Goal: Task Accomplishment & Management: Manage account settings

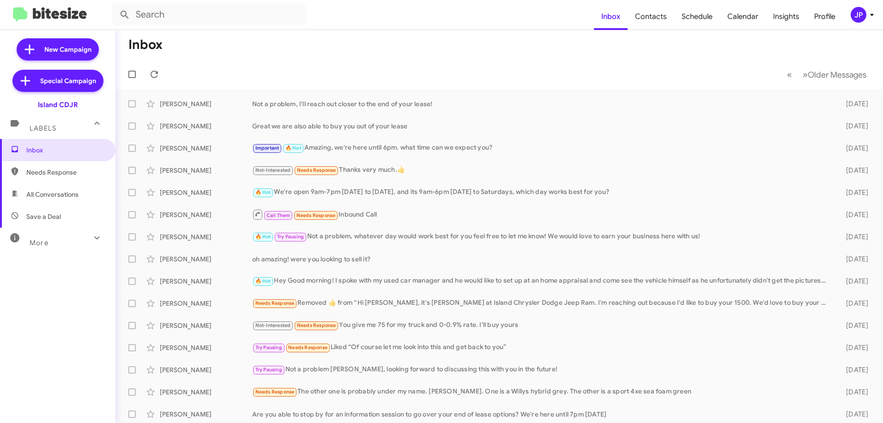
click at [870, 17] on icon at bounding box center [872, 14] width 11 height 11
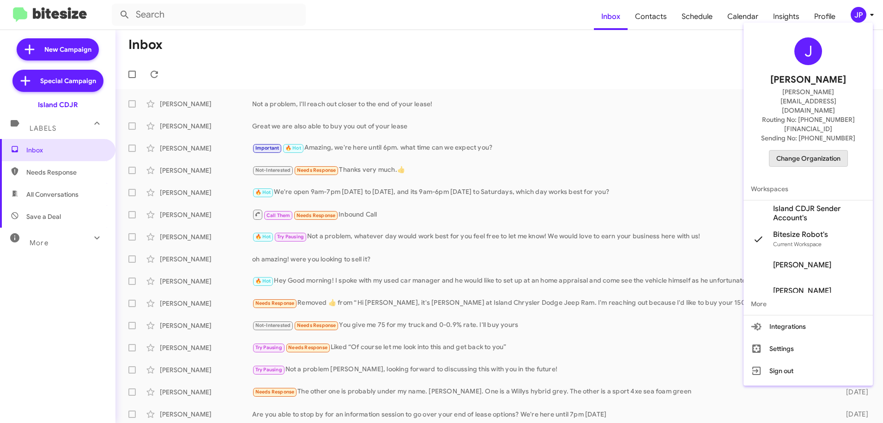
click at [832, 151] on span "Change Organization" at bounding box center [808, 159] width 64 height 16
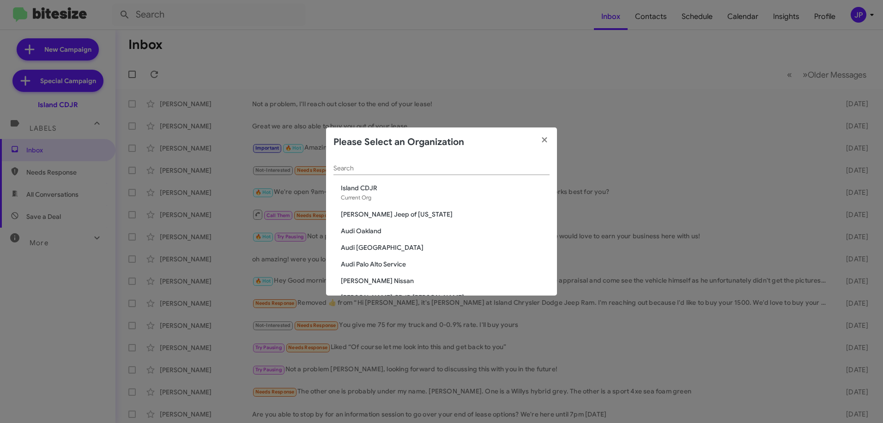
drag, startPoint x: 359, startPoint y: 50, endPoint x: 103, endPoint y: 4, distance: 260.5
click at [359, 50] on modal-container "Please Select an Organization Search Island CDJR Current Org [PERSON_NAME] Jeep…" at bounding box center [441, 211] width 883 height 423
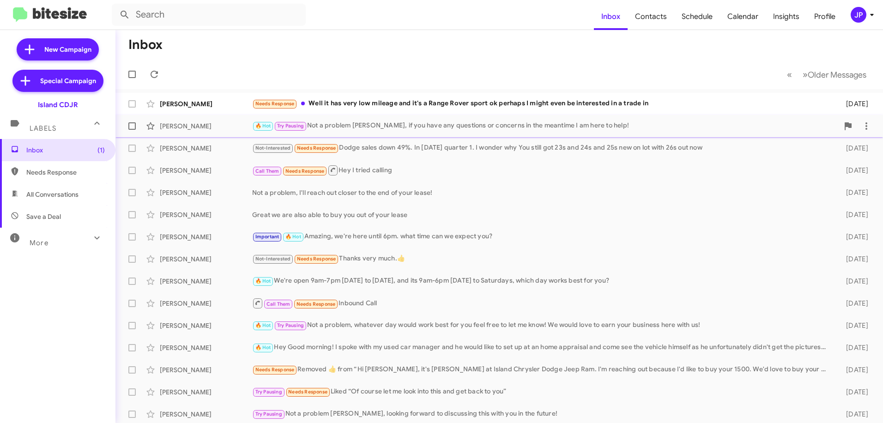
click at [360, 129] on div "🔥 Hot Try Pausing Not a problem Martina, if you have any questions or concerns …" at bounding box center [545, 126] width 587 height 11
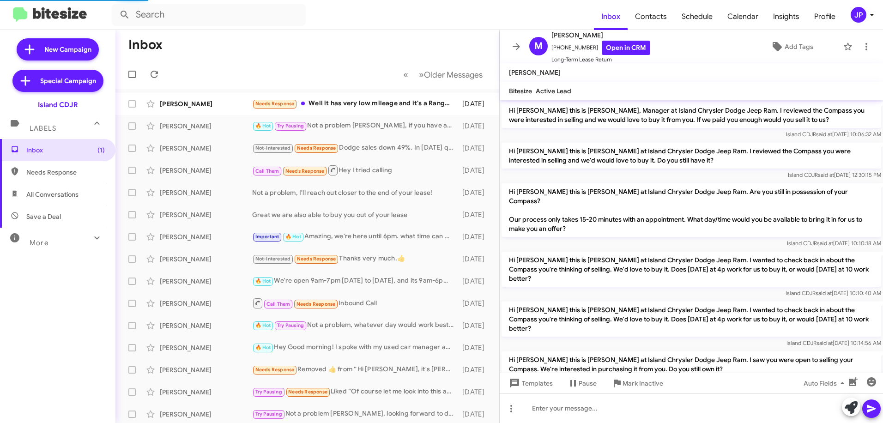
scroll to position [504, 0]
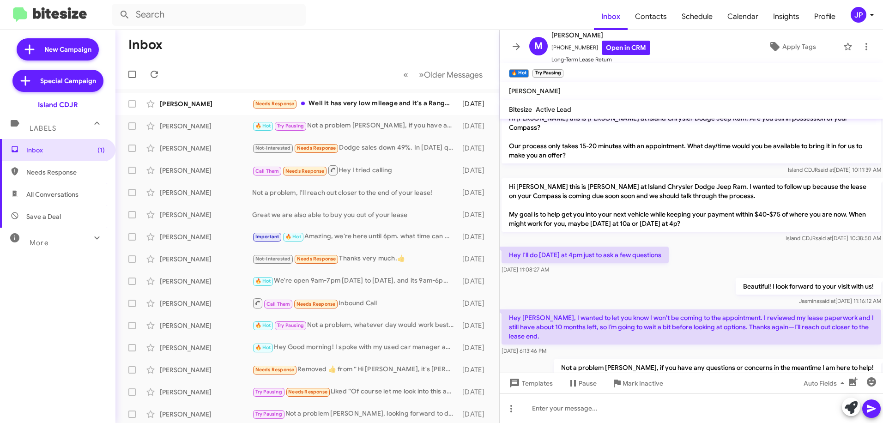
click at [861, 5] on mat-toolbar "Inbox Contacts Schedule Calendar Insights Profile JP" at bounding box center [441, 15] width 883 height 30
click at [866, 21] on span "JP" at bounding box center [864, 15] width 28 height 16
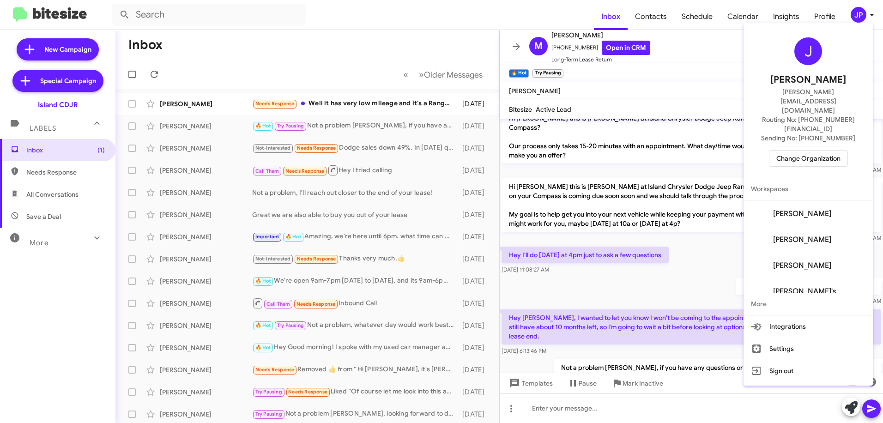
scroll to position [115, 0]
